Goal: Task Accomplishment & Management: Manage account settings

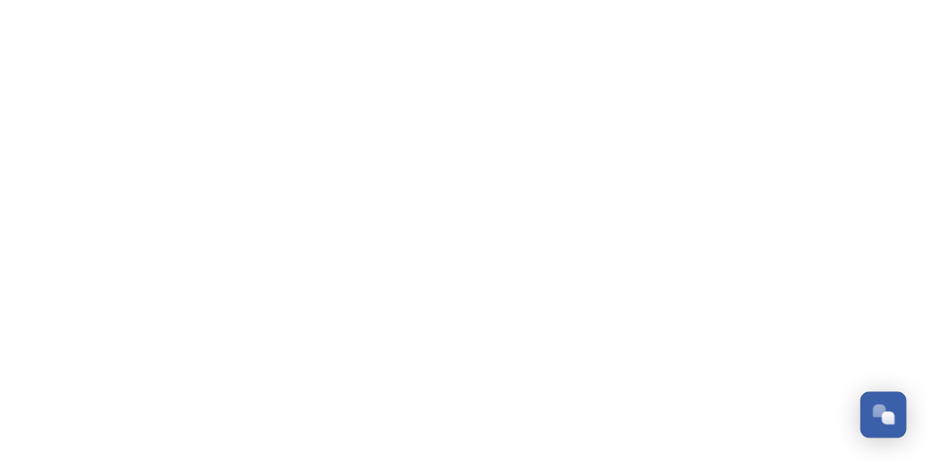
scroll to position [419, 0]
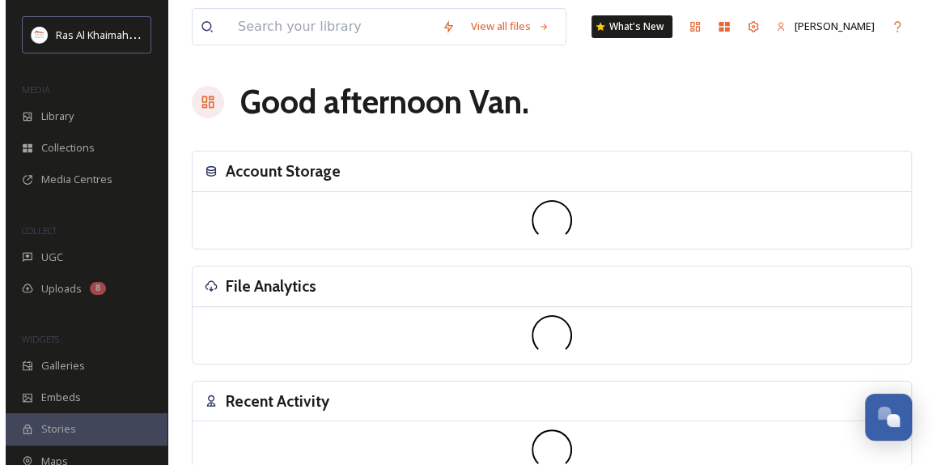
scroll to position [513, 0]
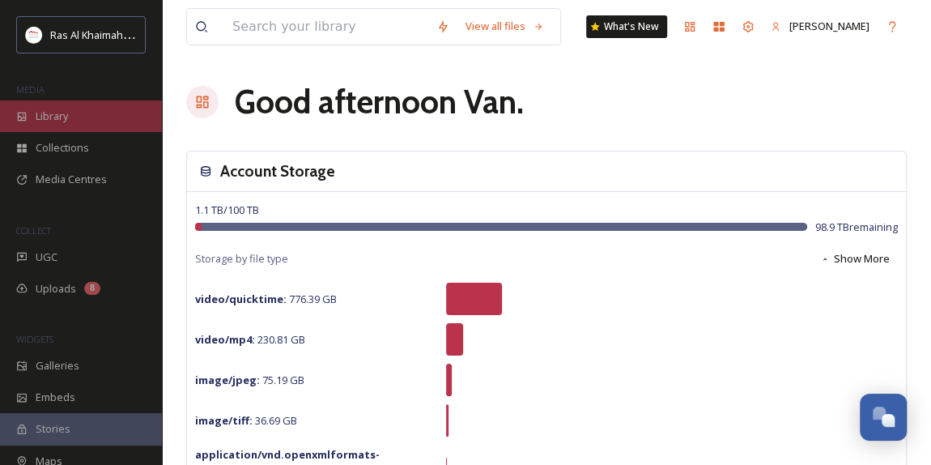
click at [50, 111] on span "Library" at bounding box center [52, 115] width 32 height 15
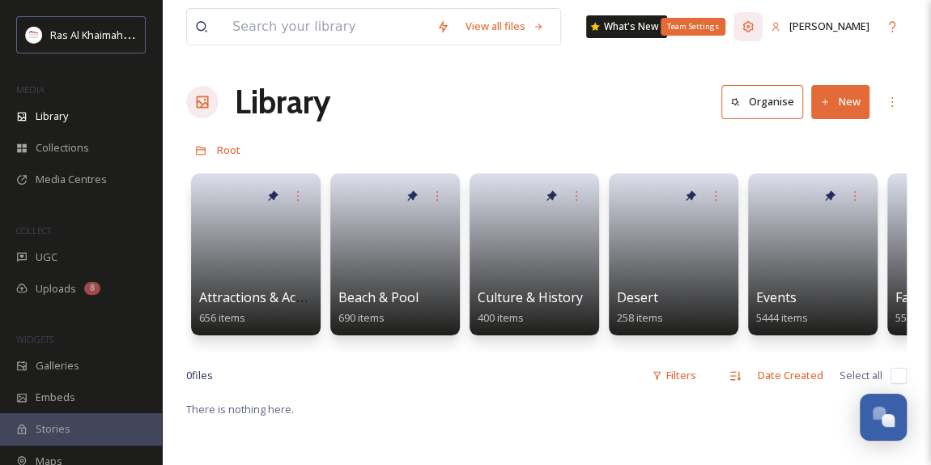
click at [754, 28] on icon at bounding box center [747, 26] width 13 height 13
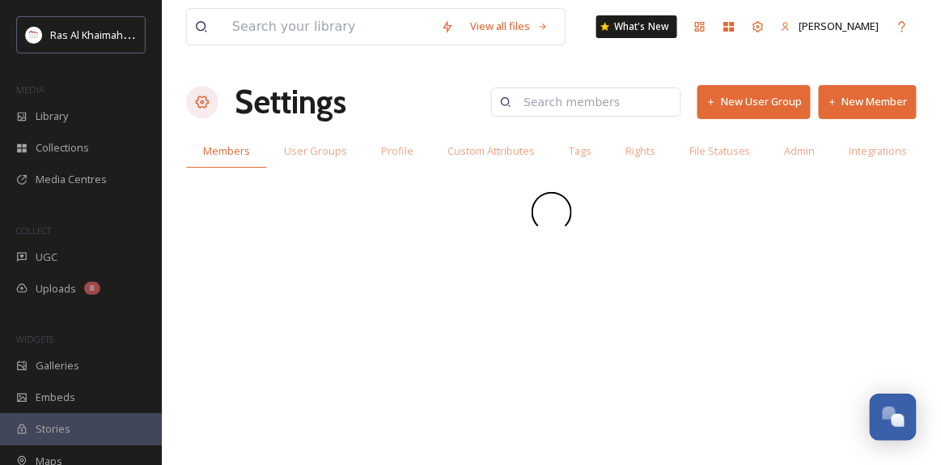
click at [873, 98] on button "New Member" at bounding box center [868, 101] width 98 height 33
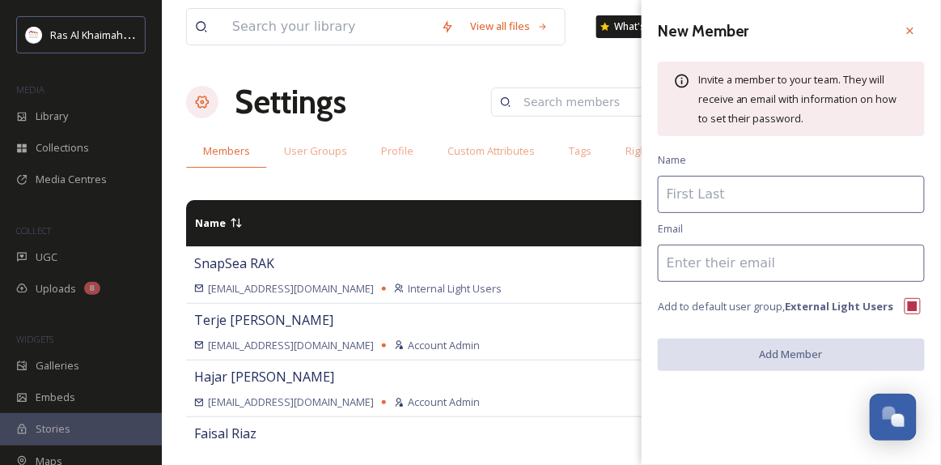
click at [737, 202] on input at bounding box center [791, 194] width 267 height 37
paste input "[EMAIL_ADDRESS][DOMAIN_NAME]"
drag, startPoint x: 817, startPoint y: 191, endPoint x: 651, endPoint y: 201, distance: 166.2
click at [652, 198] on div "New Member Invite a member to your team. They will receive an email with inform…" at bounding box center [791, 193] width 299 height 387
type input "DreamTrip4U"
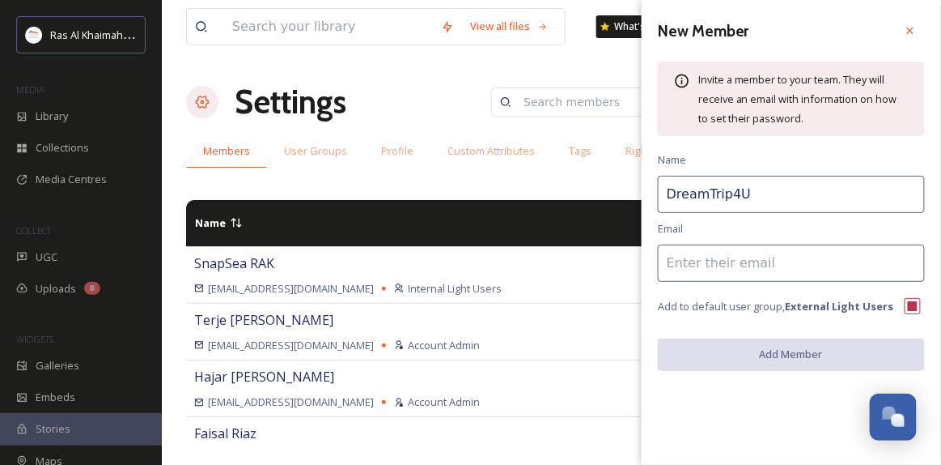
click at [679, 261] on input at bounding box center [791, 262] width 267 height 37
paste input "[EMAIL_ADDRESS][DOMAIN_NAME]"
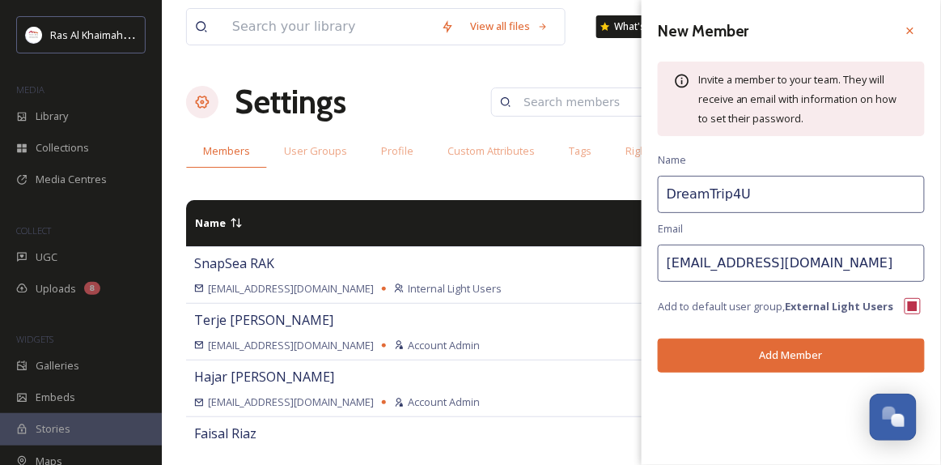
type input "[EMAIL_ADDRESS][DOMAIN_NAME]"
click at [719, 351] on button "Add Member" at bounding box center [791, 354] width 267 height 33
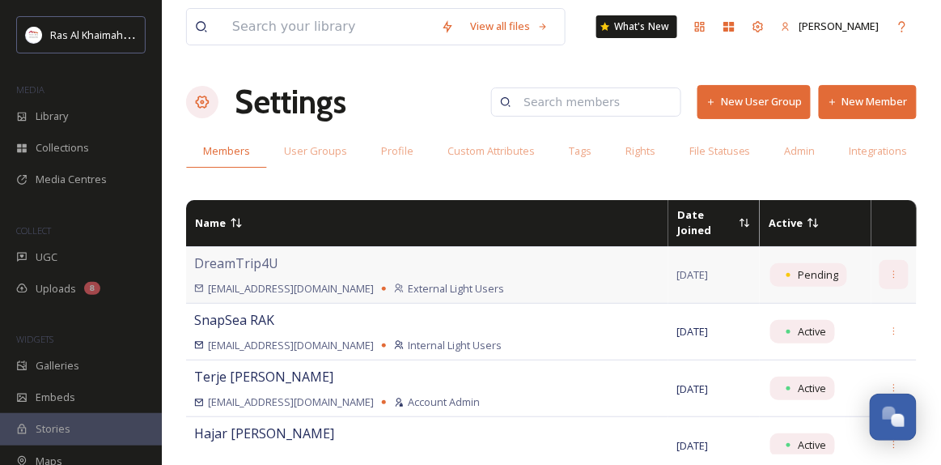
click at [890, 270] on icon at bounding box center [895, 275] width 11 height 11
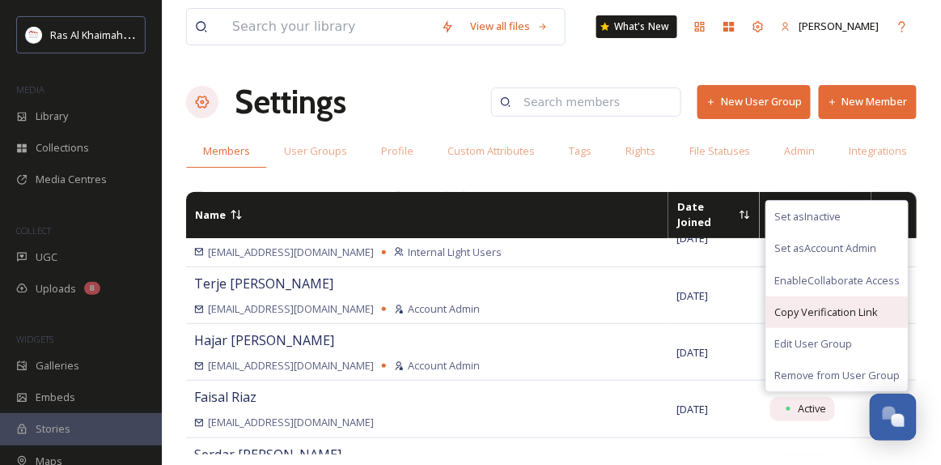
scroll to position [146, 0]
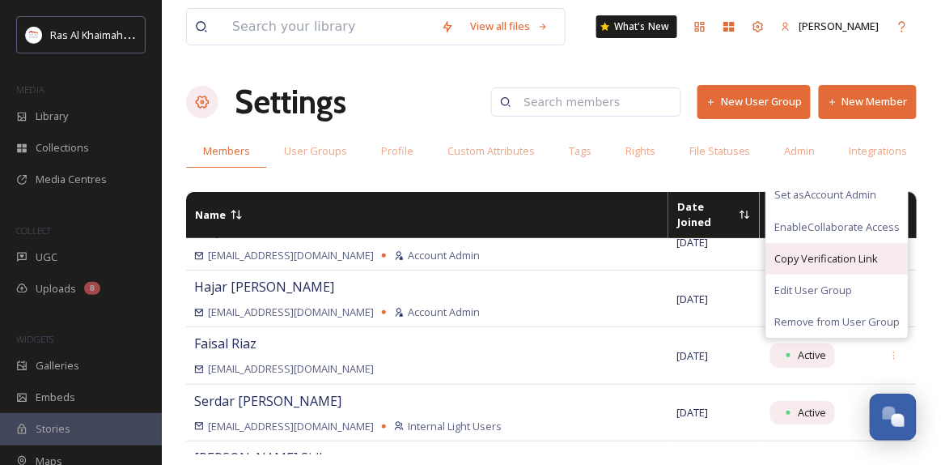
click at [809, 251] on span "Copy Verification Link" at bounding box center [827, 258] width 104 height 15
click at [856, 99] on button "New Member" at bounding box center [868, 101] width 98 height 33
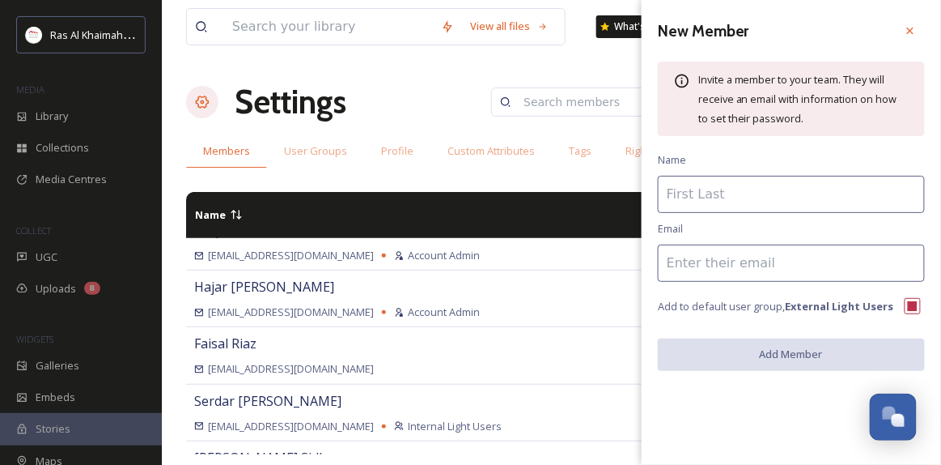
click at [707, 195] on input at bounding box center [791, 194] width 267 height 37
type input "DreamTrip4U"
click at [677, 270] on input at bounding box center [791, 262] width 267 height 37
paste input "[PERSON_NAME][EMAIL_ADDRESS][DOMAIN_NAME]"
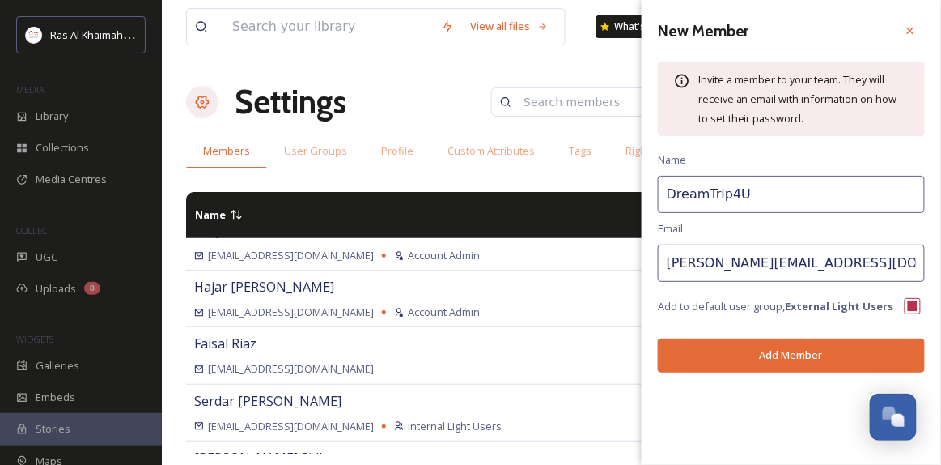
type input "[PERSON_NAME][EMAIL_ADDRESS][DOMAIN_NAME]"
click at [724, 342] on button "Add Member" at bounding box center [791, 354] width 267 height 33
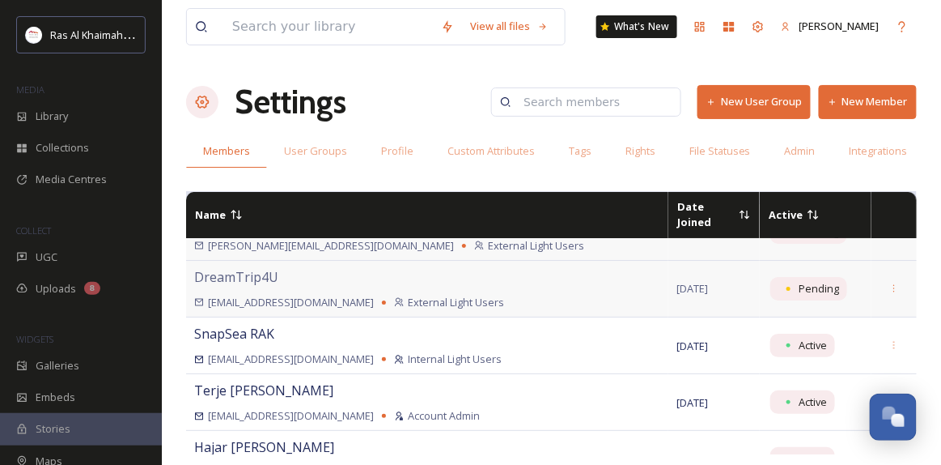
scroll to position [0, 0]
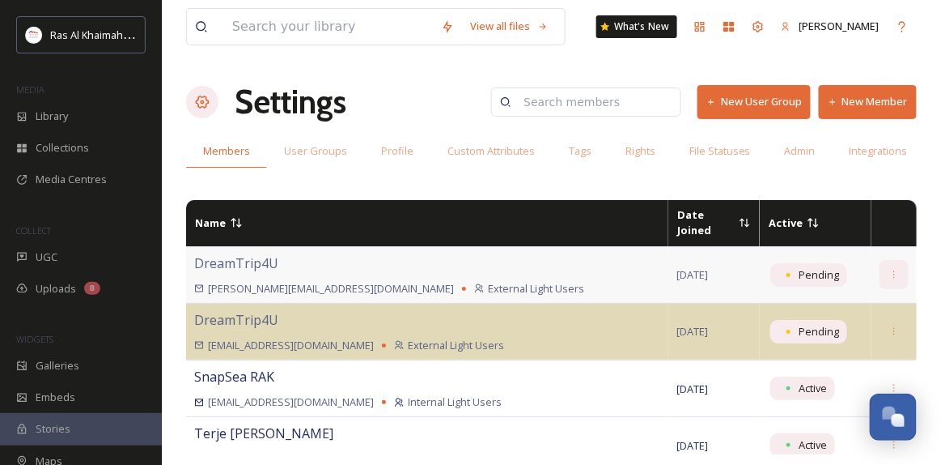
click at [894, 270] on icon at bounding box center [895, 274] width 2 height 8
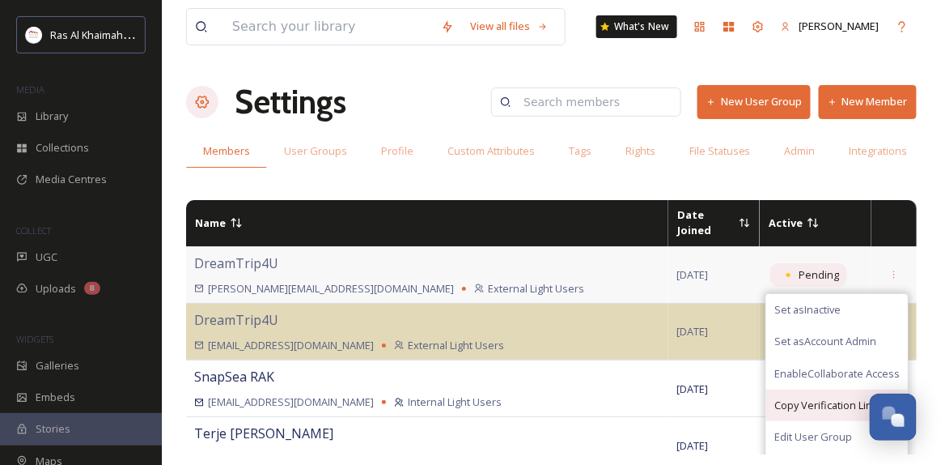
click at [817, 397] on span "Copy Verification Link" at bounding box center [827, 404] width 104 height 15
